Goal: Navigation & Orientation: Find specific page/section

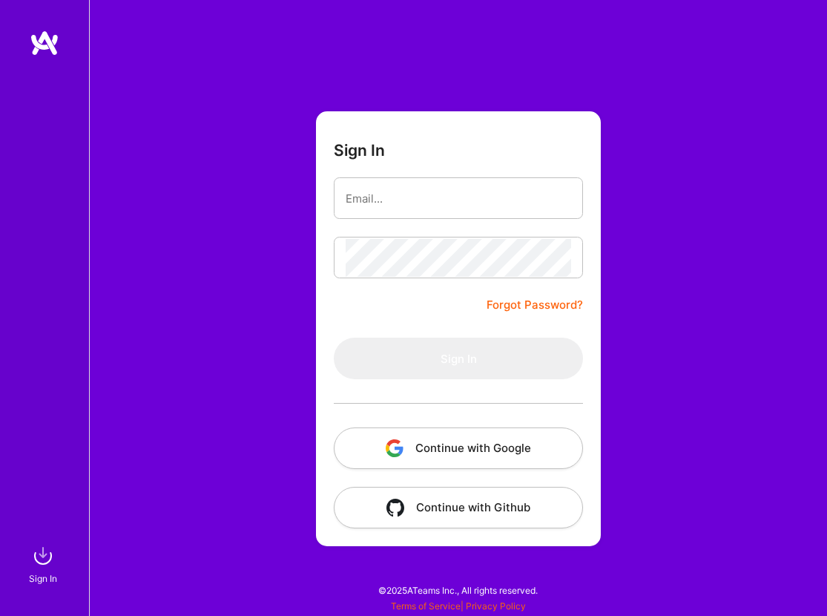
click at [429, 448] on button "Continue with Google" at bounding box center [458, 448] width 249 height 42
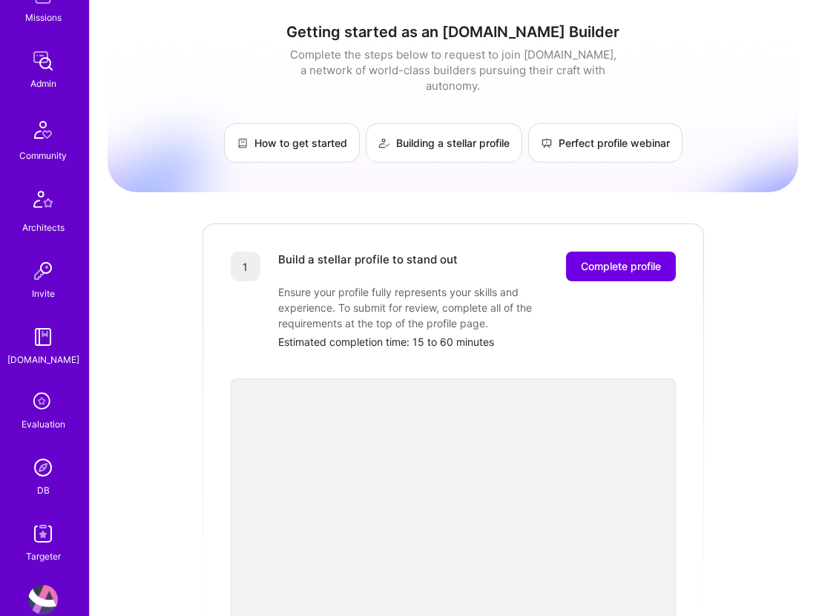
scroll to position [336, 0]
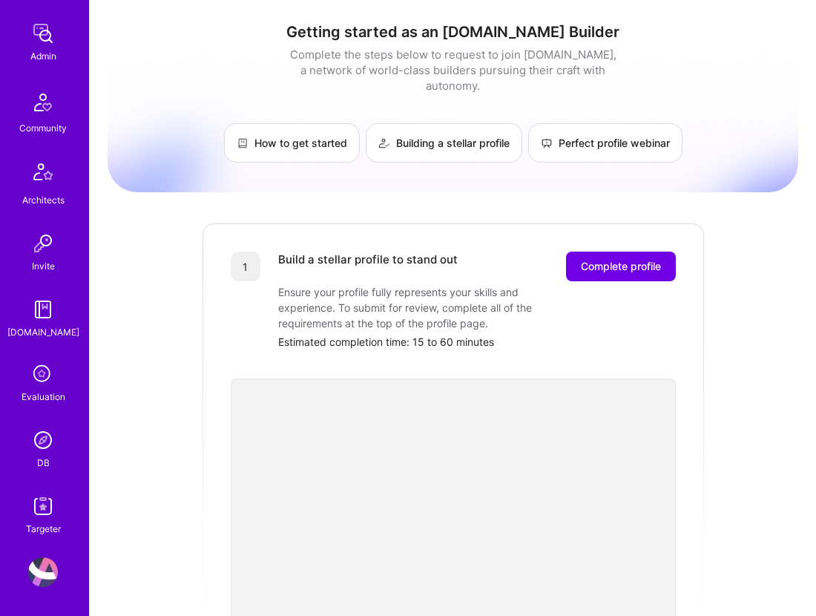
click at [36, 447] on img at bounding box center [43, 440] width 30 height 30
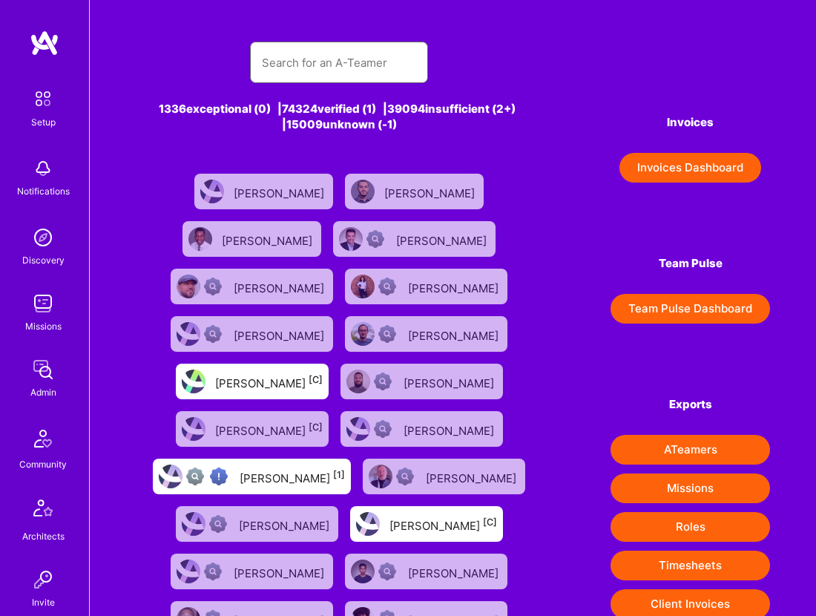
click at [320, 73] on input "text" at bounding box center [339, 63] width 154 height 38
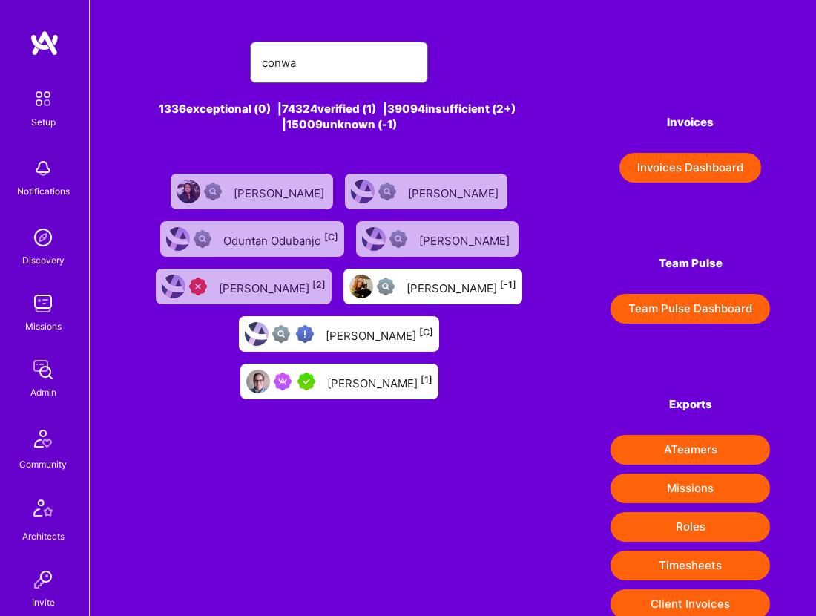
type input "conwa"
click at [432, 372] on div "[PERSON_NAME] [1]" at bounding box center [379, 381] width 105 height 19
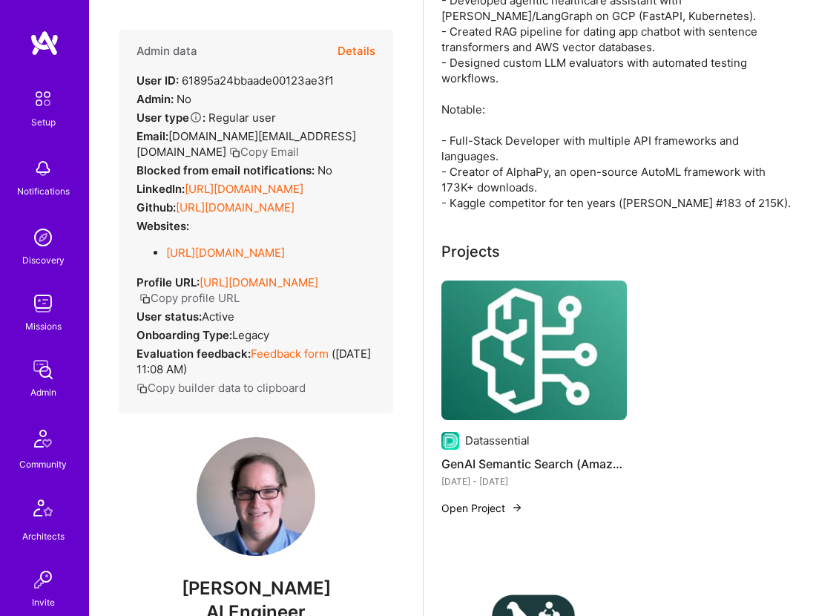
scroll to position [503, 0]
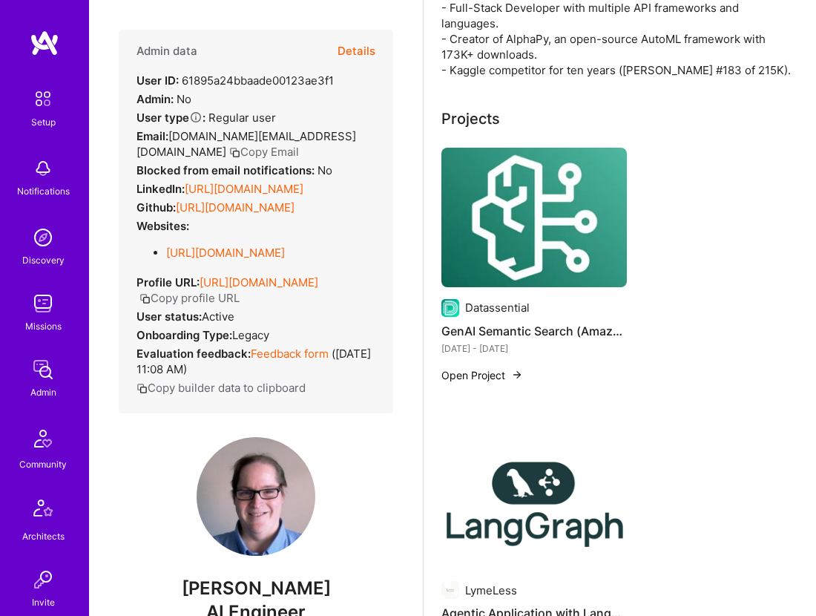
click at [277, 196] on link "[URL][DOMAIN_NAME]" at bounding box center [244, 189] width 119 height 14
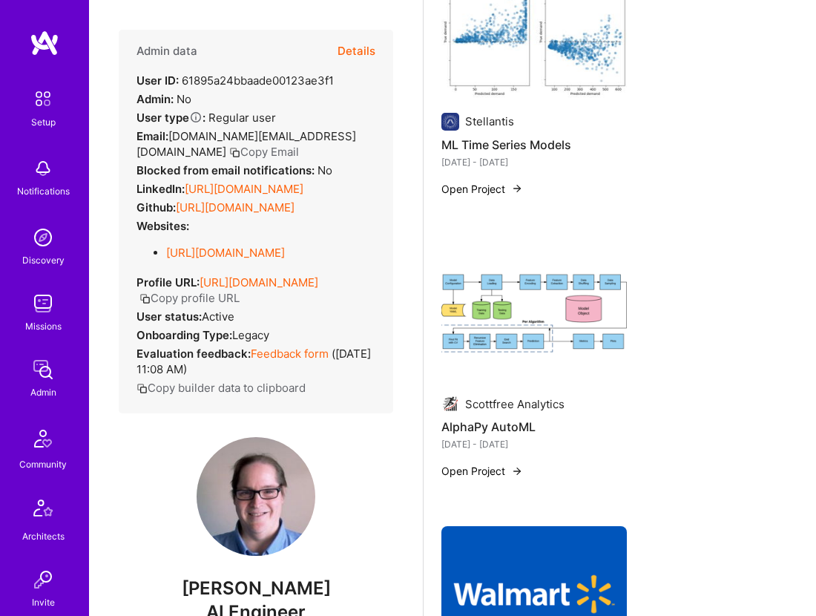
scroll to position [2702, 0]
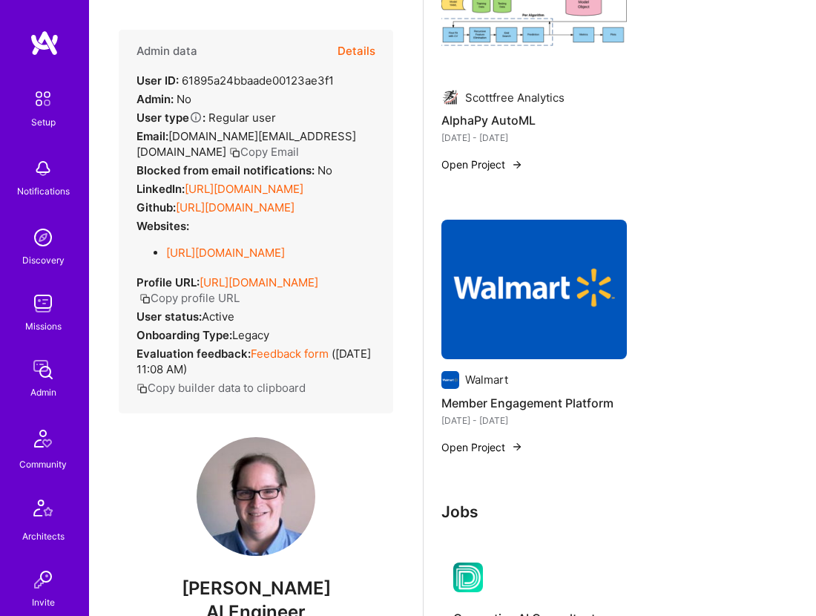
click at [285, 260] on link "[URL][DOMAIN_NAME]" at bounding box center [225, 253] width 119 height 14
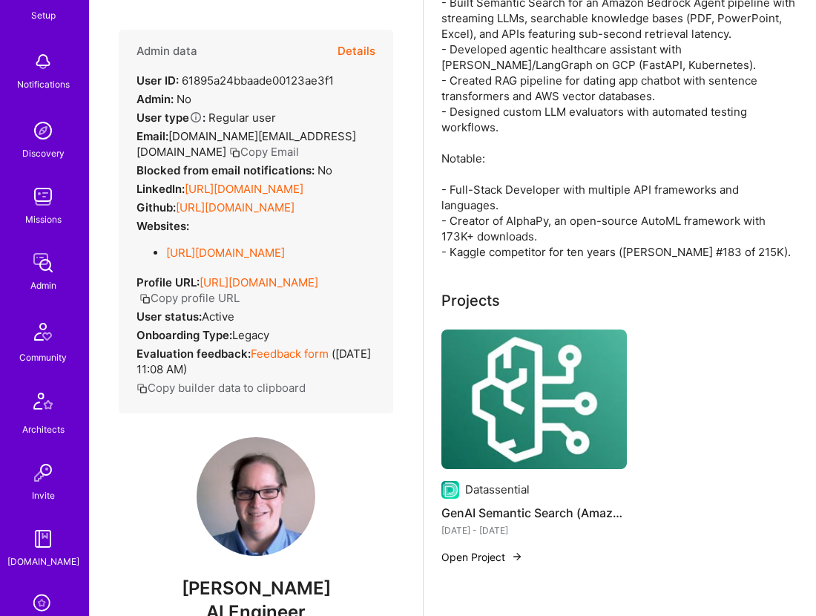
scroll to position [310, 0]
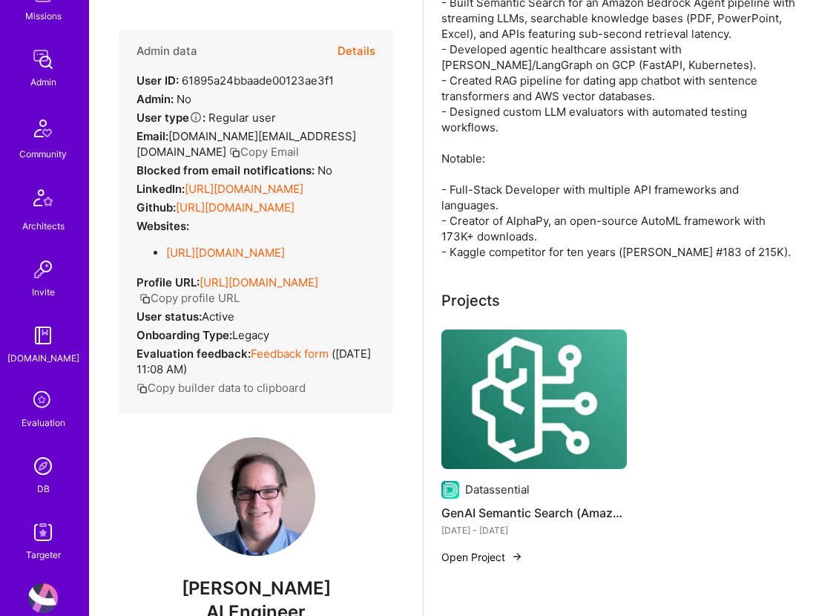
click at [41, 464] on img at bounding box center [43, 466] width 30 height 30
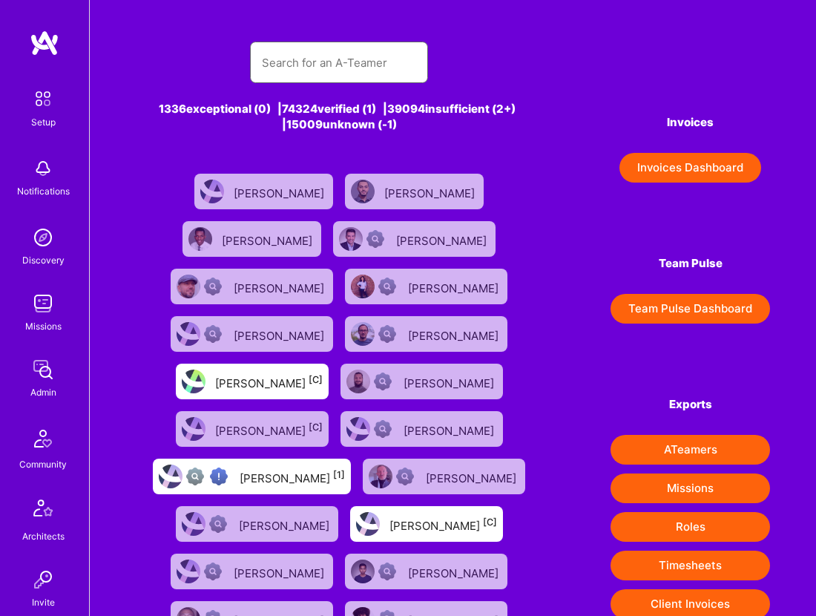
click at [315, 69] on input "text" at bounding box center [339, 63] width 154 height 38
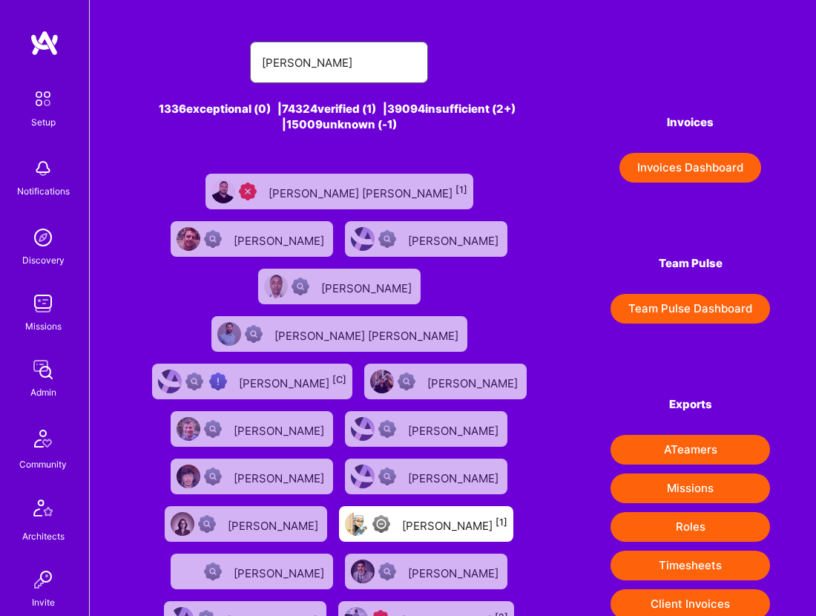
click at [343, 60] on input "[PERSON_NAME]" at bounding box center [339, 63] width 154 height 38
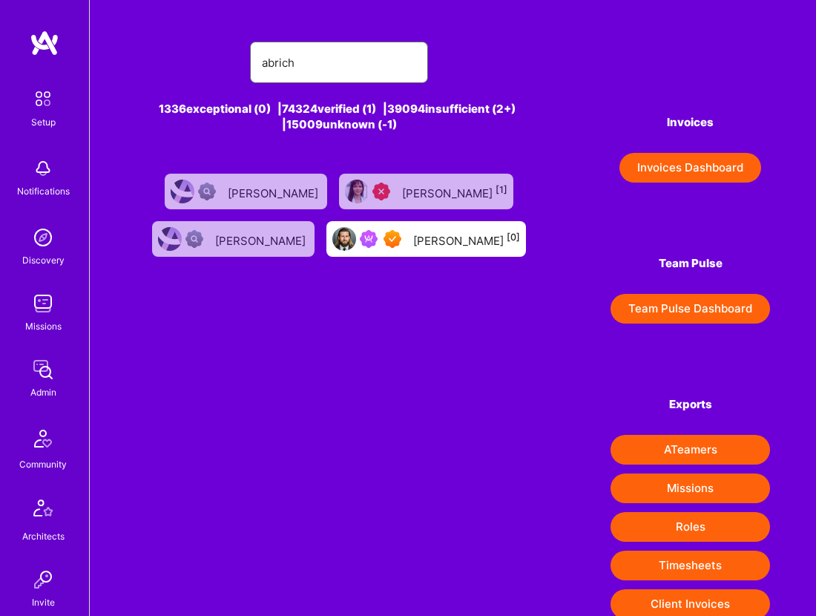
type input "abrich"
click at [436, 244] on div "[PERSON_NAME] [0]" at bounding box center [466, 238] width 107 height 19
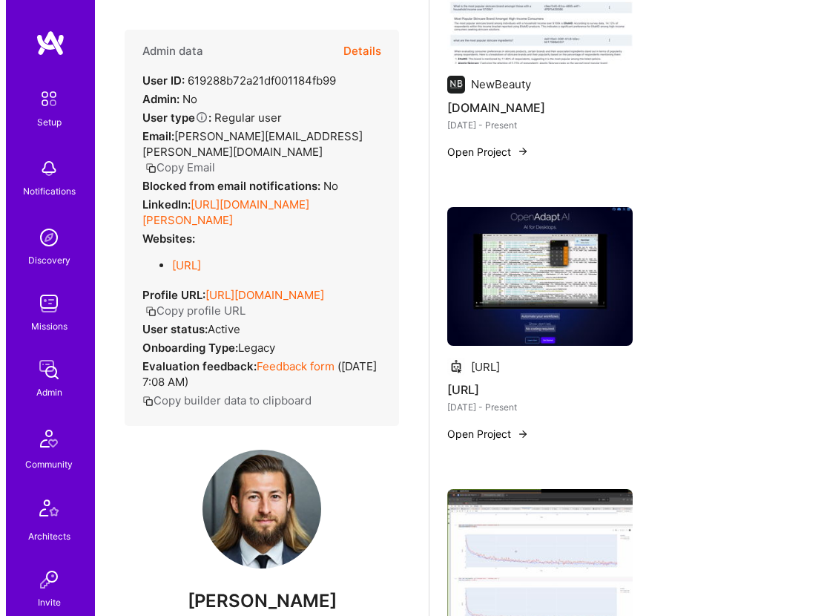
scroll to position [610, 0]
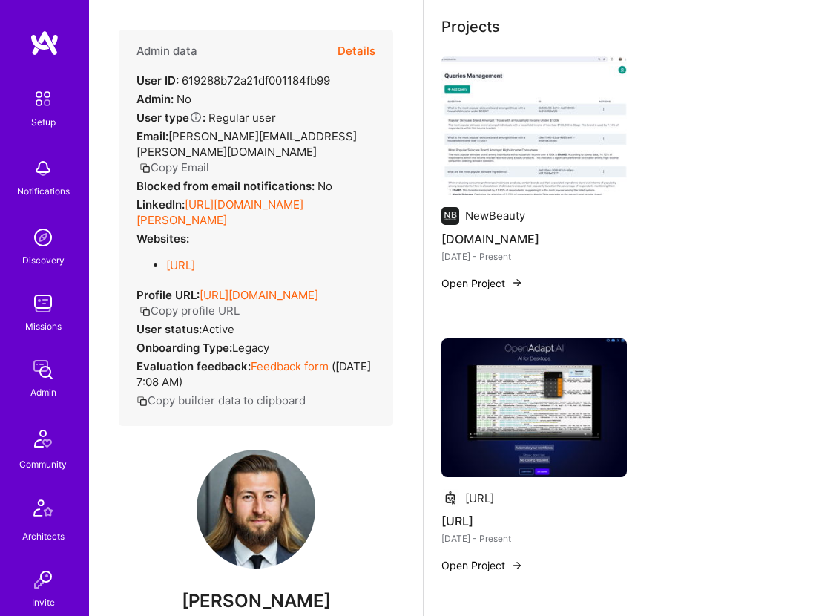
click at [538, 161] on img at bounding box center [533, 125] width 185 height 139
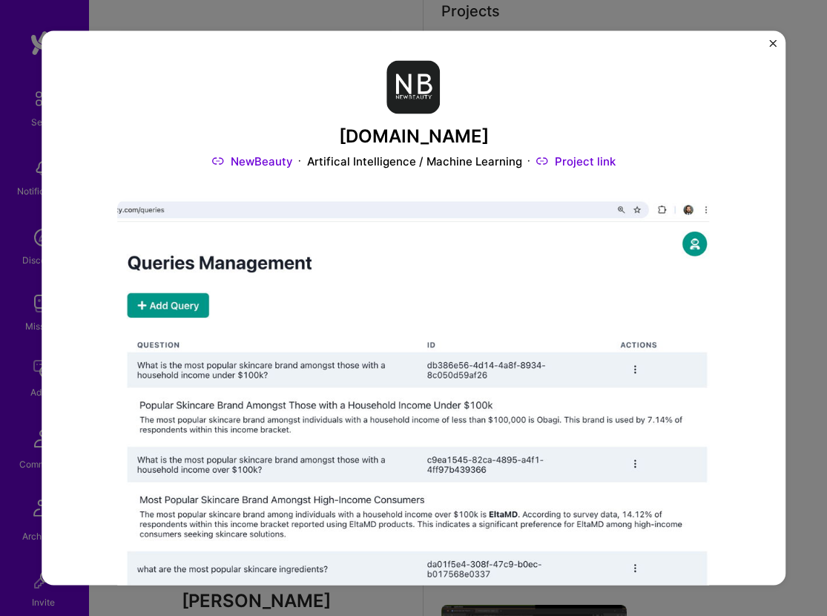
click at [561, 165] on link "Project link" at bounding box center [575, 161] width 79 height 16
click at [768, 44] on div "[DOMAIN_NAME] NewBeauty Artifical Intelligence / Machine Learning Project link …" at bounding box center [414, 308] width 745 height 554
click at [789, 44] on div "[DOMAIN_NAME] NewBeauty Artifical Intelligence / Machine Learning Project link …" at bounding box center [413, 308] width 827 height 616
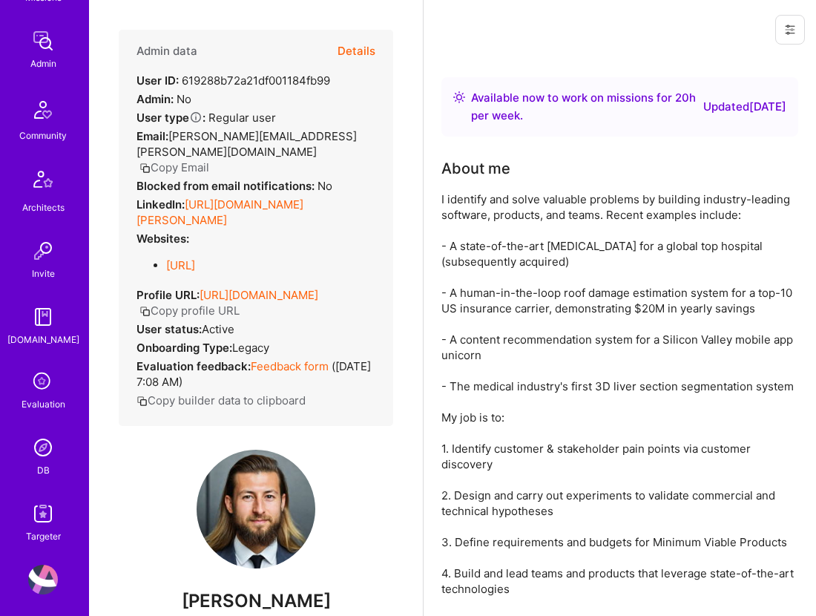
scroll to position [336, 0]
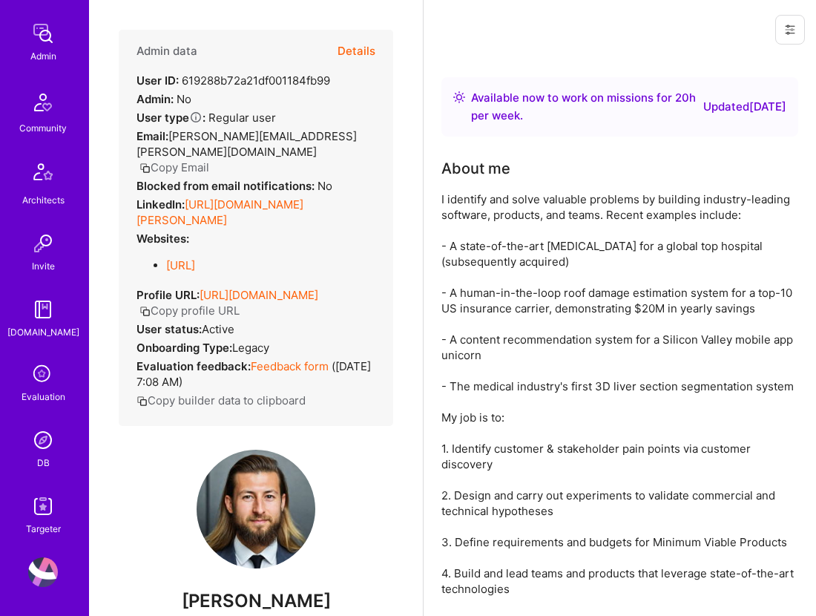
click at [46, 455] on link "DB" at bounding box center [43, 447] width 92 height 45
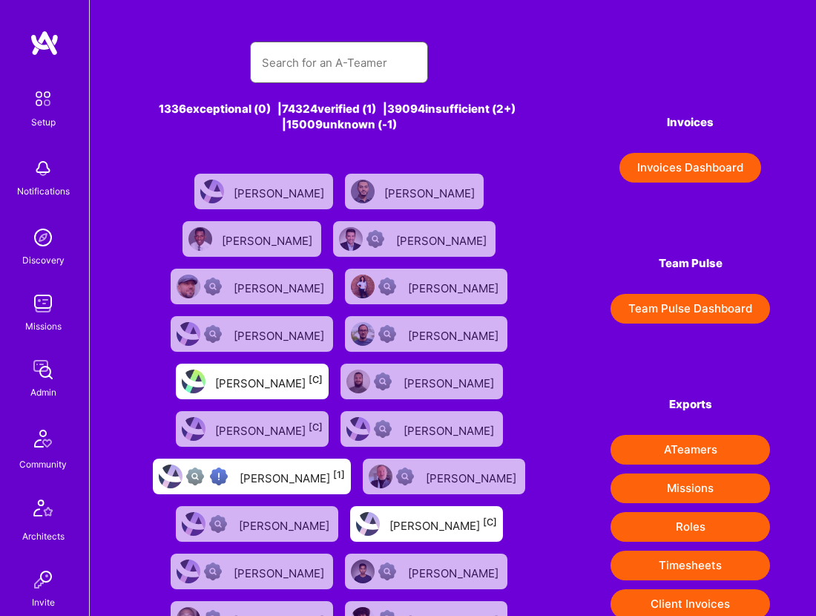
click at [360, 64] on input "text" at bounding box center [339, 63] width 154 height 38
paste input "[PERSON_NAME]"
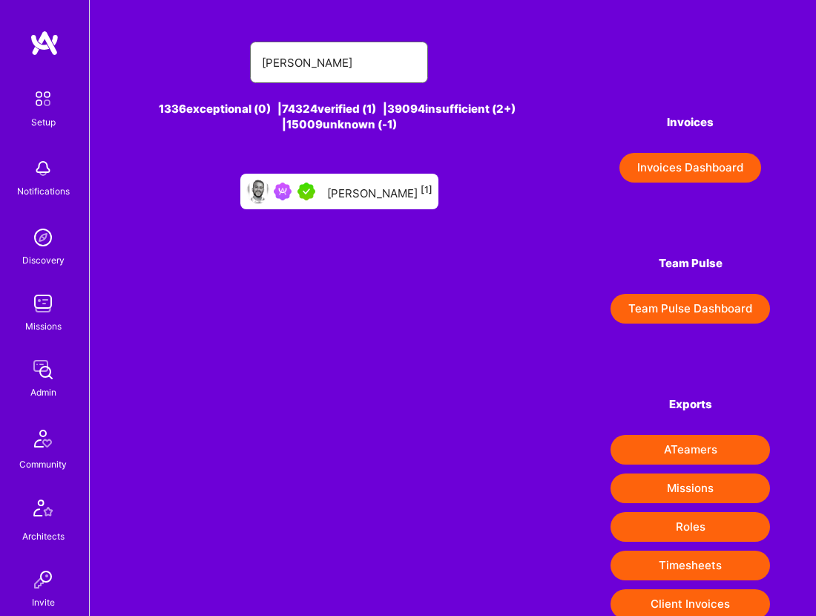
type input "[PERSON_NAME]"
click at [376, 186] on div "[PERSON_NAME] [1]" at bounding box center [379, 191] width 105 height 19
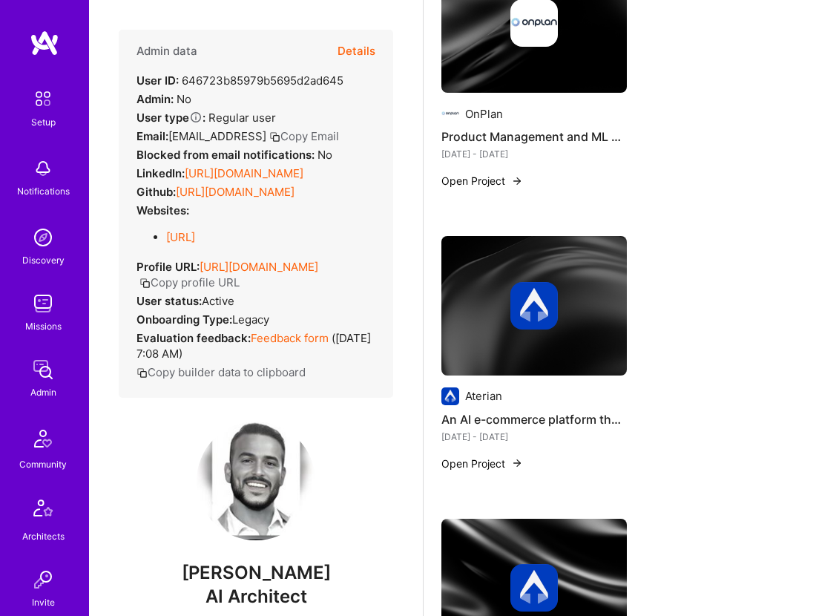
scroll to position [2251, 0]
